Goal: Information Seeking & Learning: Learn about a topic

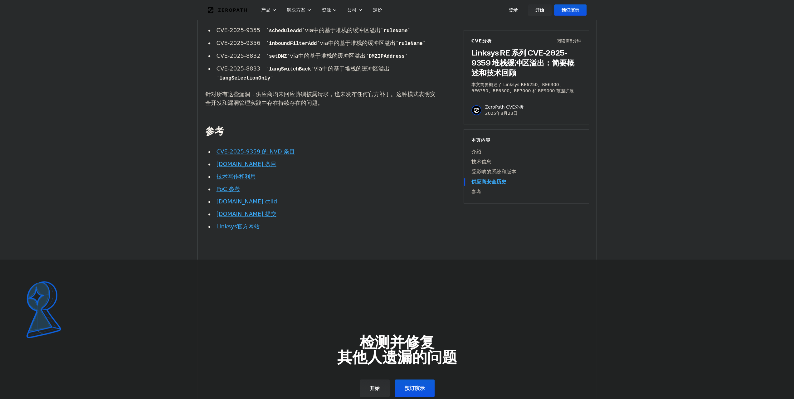
scroll to position [696, 0]
